Goal: Task Accomplishment & Management: Manage account settings

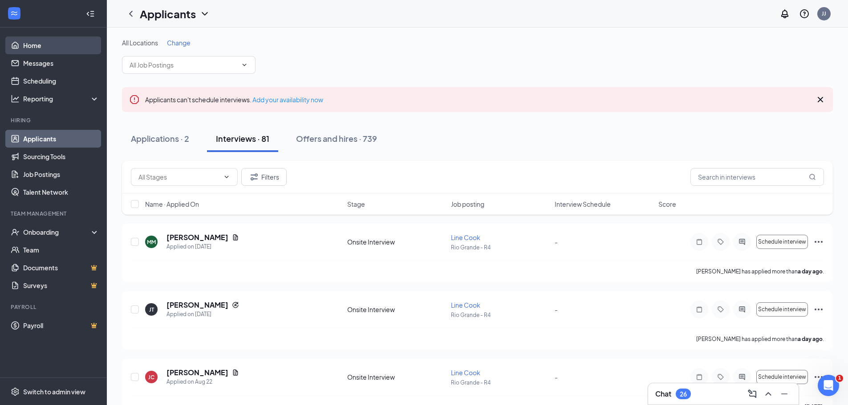
click at [23, 41] on link "Home" at bounding box center [61, 45] width 76 height 18
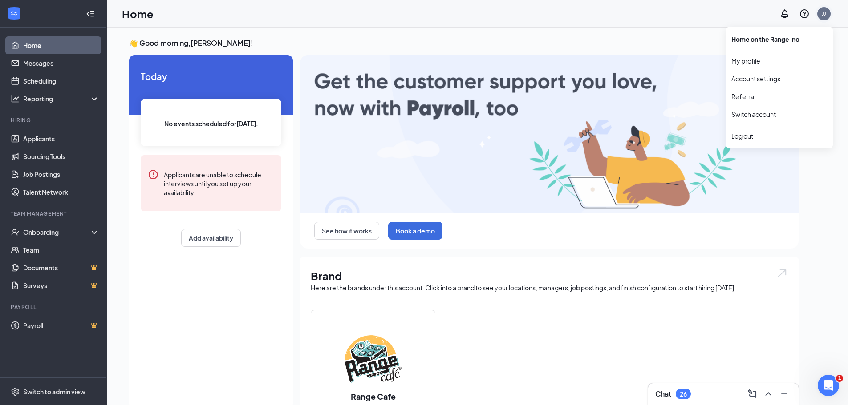
click at [823, 14] on div "JJ" at bounding box center [823, 14] width 4 height 8
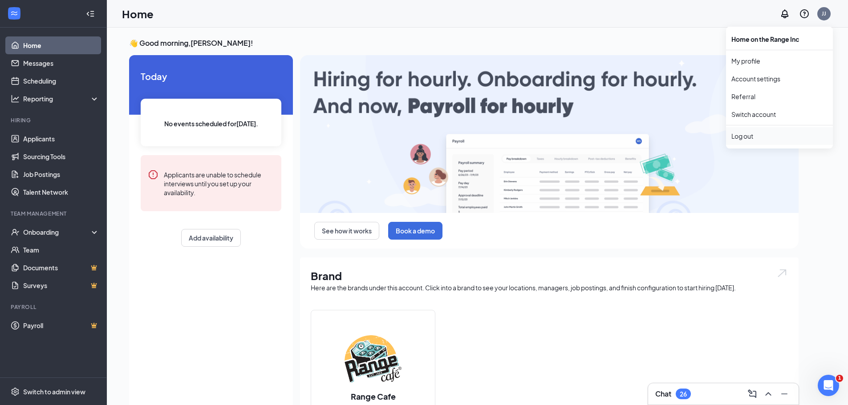
click at [738, 135] on div "Log out" at bounding box center [779, 136] width 96 height 9
